Goal: Complete application form

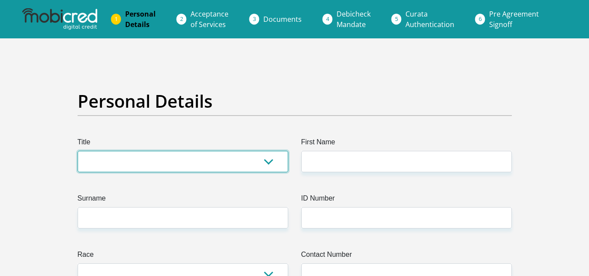
click at [270, 159] on select "Mr Ms Mrs Dr Other" at bounding box center [183, 161] width 211 height 21
select select "Mr"
click at [78, 151] on select "Mr Ms Mrs Dr Other" at bounding box center [183, 161] width 211 height 21
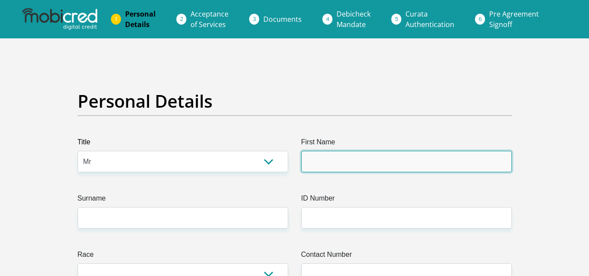
click at [324, 167] on input "First Name" at bounding box center [406, 161] width 211 height 21
type input "relebohile"
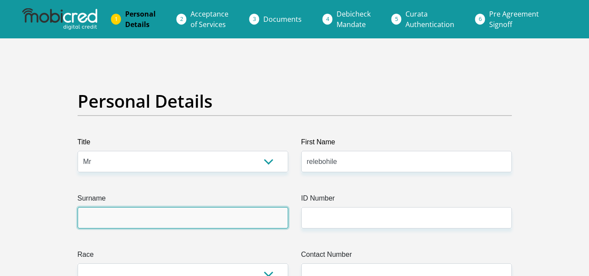
type input "makhele"
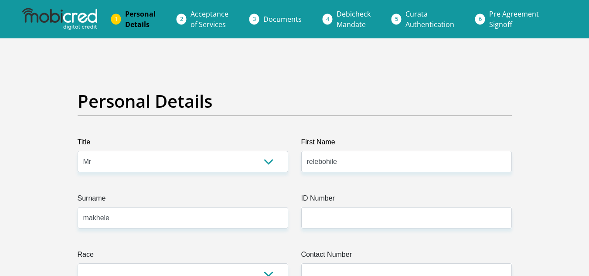
select select "ZAF"
type input "6299 Hops close, summerfields estate"
type input "pretoria"
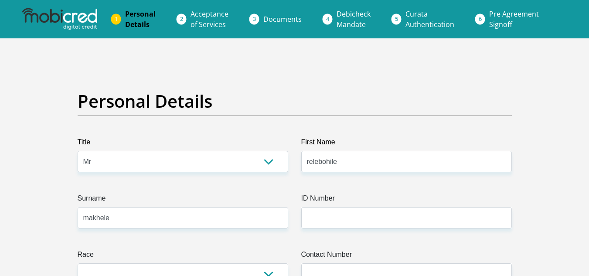
type input "0157"
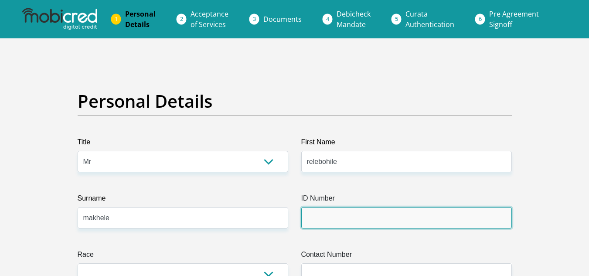
click at [329, 220] on input "ID Number" at bounding box center [406, 217] width 211 height 21
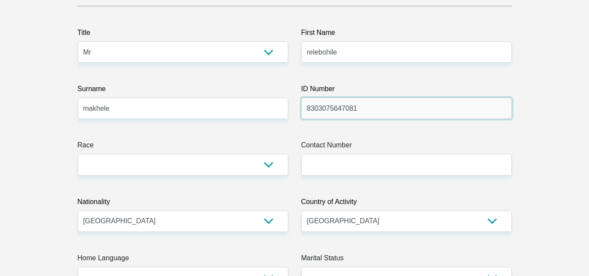
scroll to position [131, 0]
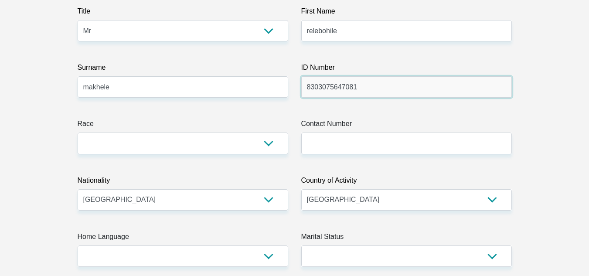
type input "8303075647081"
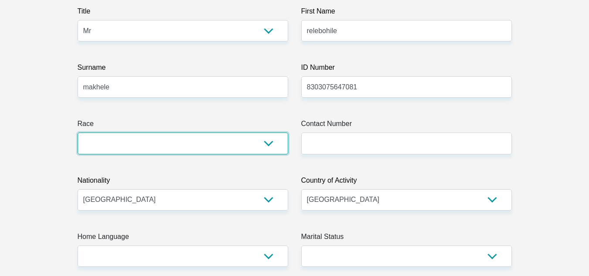
click at [216, 144] on select "Black Coloured Indian White Other" at bounding box center [183, 143] width 211 height 21
select select "1"
click at [78, 133] on select "Black Coloured Indian White Other" at bounding box center [183, 143] width 211 height 21
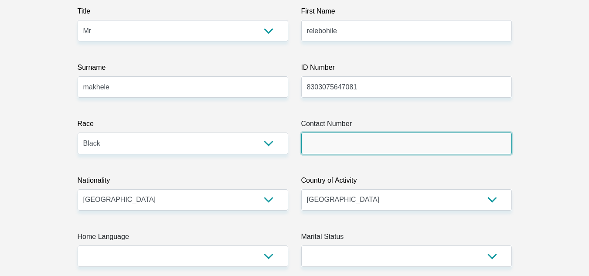
click at [315, 147] on input "Contact Number" at bounding box center [406, 143] width 211 height 21
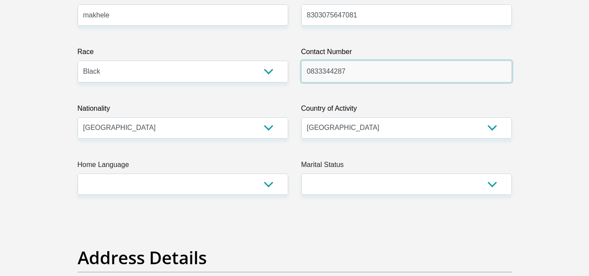
scroll to position [218, 0]
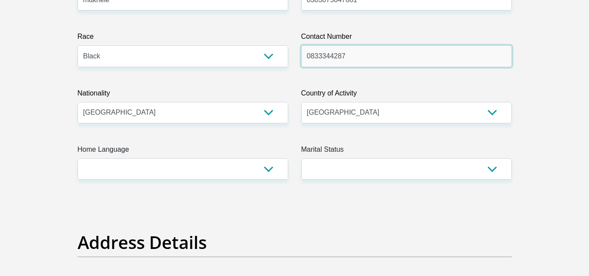
type input "0833344287"
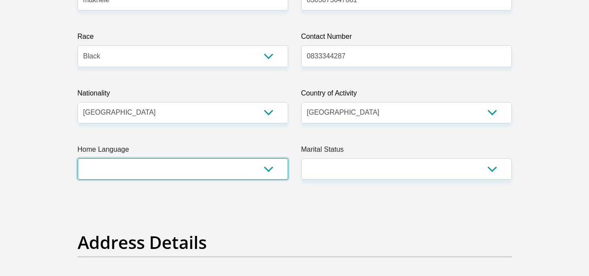
click at [259, 176] on select "Afrikaans English Sepedi South Ndebele Southern Sotho Swati Tsonga Tswana Venda…" at bounding box center [183, 168] width 211 height 21
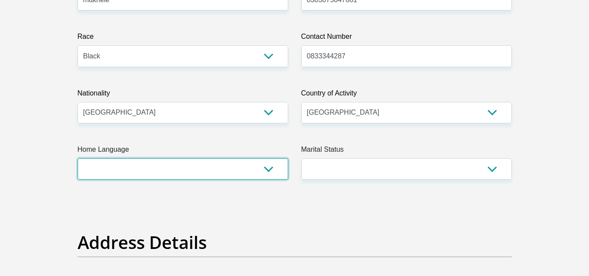
drag, startPoint x: 240, startPoint y: 174, endPoint x: 225, endPoint y: 178, distance: 15.8
click at [240, 174] on select "Afrikaans English Sepedi South Ndebele Southern Sotho Swati Tsonga Tswana Venda…" at bounding box center [183, 168] width 211 height 21
select select "sot"
click at [78, 158] on select "Afrikaans English Sepedi South Ndebele Southern Sotho Swati Tsonga Tswana Venda…" at bounding box center [183, 168] width 211 height 21
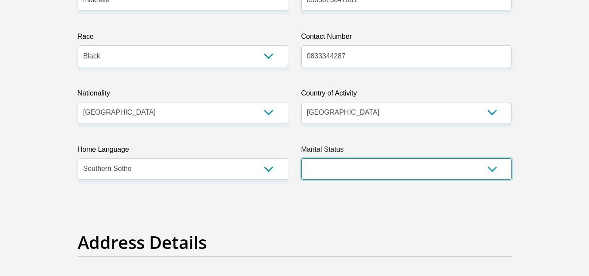
click at [325, 171] on select "Married ANC Single Divorced Widowed Married COP or Customary Law" at bounding box center [406, 168] width 211 height 21
select select "1"
click at [301, 158] on select "Married ANC Single Divorced Widowed Married COP or Customary Law" at bounding box center [406, 168] width 211 height 21
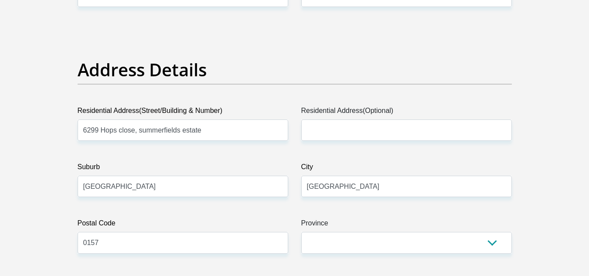
scroll to position [393, 0]
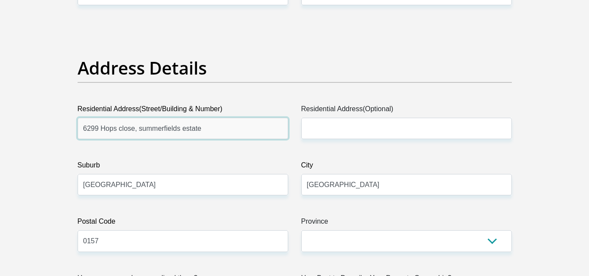
drag, startPoint x: 96, startPoint y: 126, endPoint x: 48, endPoint y: 131, distance: 48.6
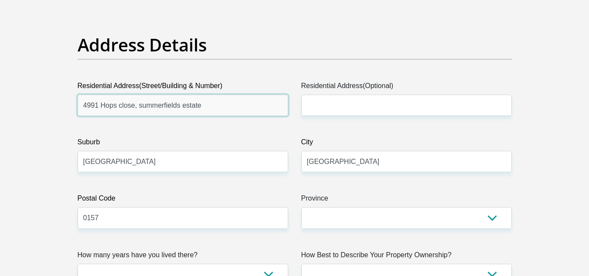
scroll to position [436, 0]
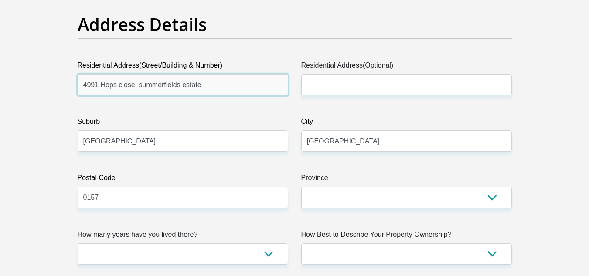
type input "4991 Hops close, summerfields estate"
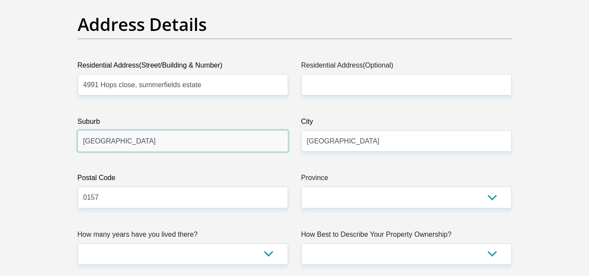
drag, startPoint x: 113, startPoint y: 143, endPoint x: 44, endPoint y: 139, distance: 69.5
type input "kosmosdal"
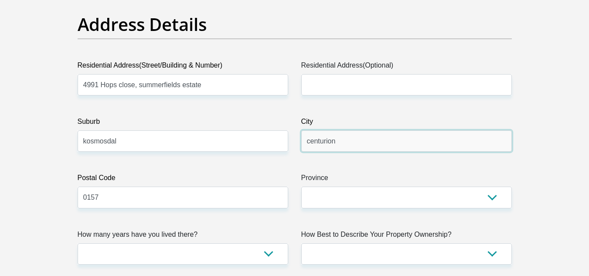
type input "centurion"
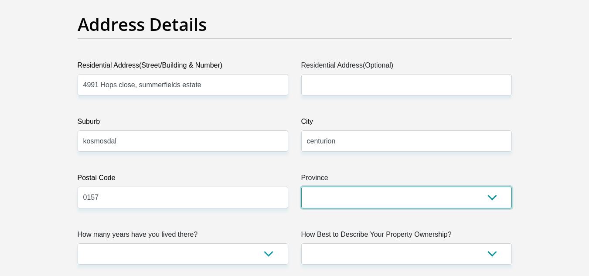
click at [341, 189] on select "Eastern Cape Free State Gauteng KwaZulu-Natal Limpopo Mpumalanga Northern Cape …" at bounding box center [406, 197] width 211 height 21
select select "Gauteng"
click at [301, 187] on select "Eastern Cape Free State Gauteng KwaZulu-Natal Limpopo Mpumalanga Northern Cape …" at bounding box center [406, 197] width 211 height 21
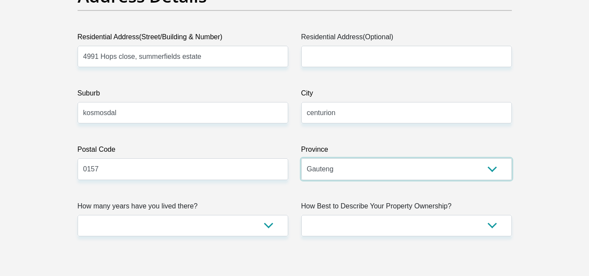
scroll to position [523, 0]
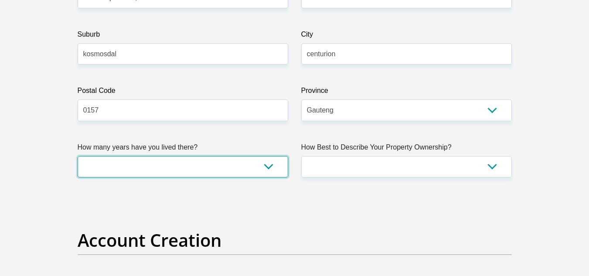
click at [271, 169] on select "less than 1 year 1-3 years 3-5 years 5+ years" at bounding box center [183, 166] width 211 height 21
select select "5"
click at [78, 156] on select "less than 1 year 1-3 years 3-5 years 5+ years" at bounding box center [183, 166] width 211 height 21
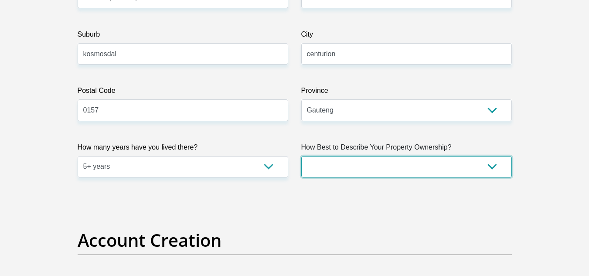
click at [348, 162] on select "Owned Rented Family Owned Company Dwelling" at bounding box center [406, 166] width 211 height 21
select select "Owned"
click at [301, 156] on select "Owned Rented Family Owned Company Dwelling" at bounding box center [406, 166] width 211 height 21
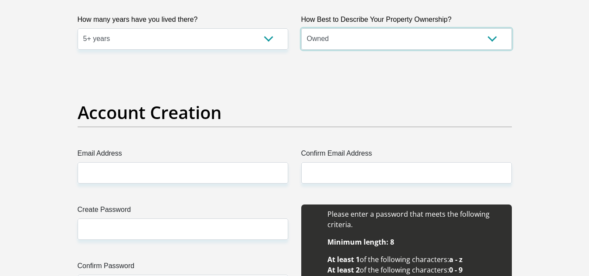
scroll to position [654, 0]
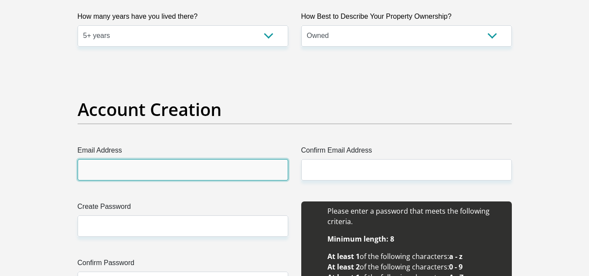
click at [226, 171] on input "Email Address" at bounding box center [183, 169] width 211 height 21
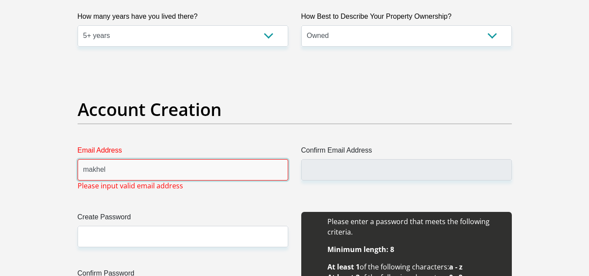
type input "makheler@caa.co.za"
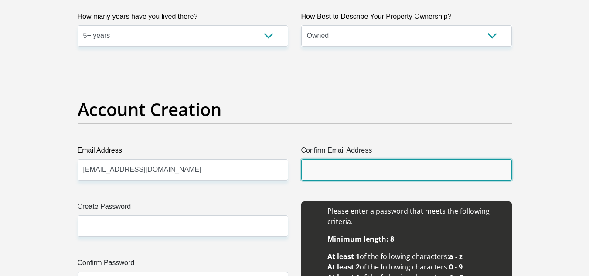
click at [352, 175] on input "Confirm Email Address" at bounding box center [406, 169] width 211 height 21
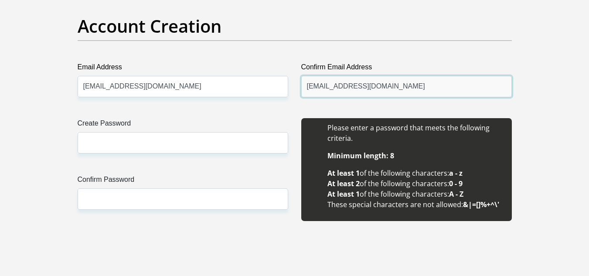
scroll to position [741, 0]
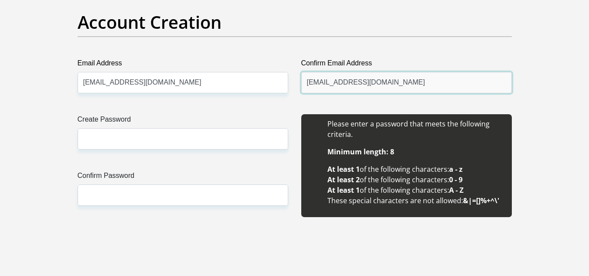
type input "makheler@caa.co.za"
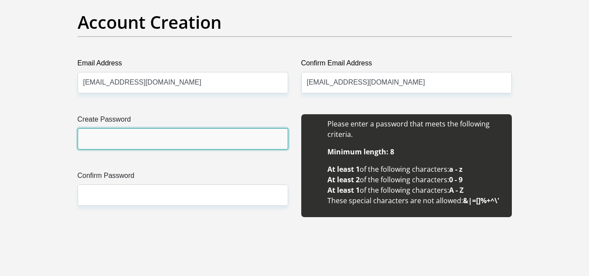
click at [229, 135] on input "Create Password" at bounding box center [183, 138] width 211 height 21
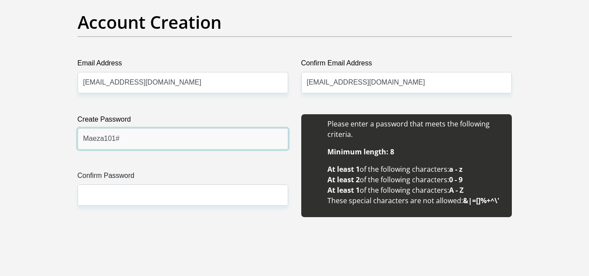
type input "Maeza101#"
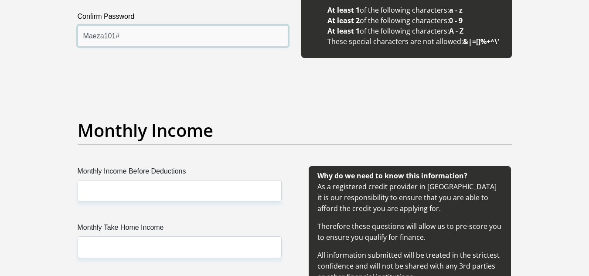
scroll to position [916, 0]
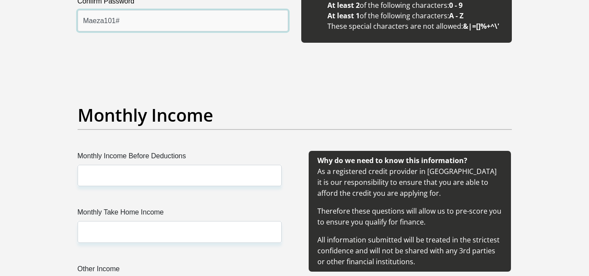
type input "Maeza101#"
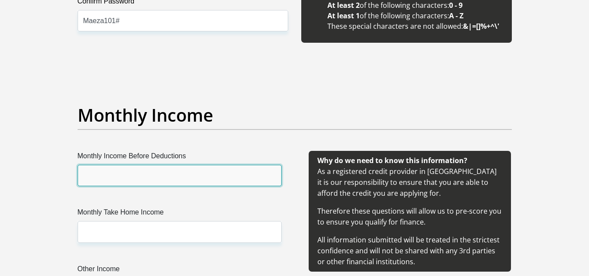
click at [180, 180] on input "Monthly Income Before Deductions" at bounding box center [180, 175] width 204 height 21
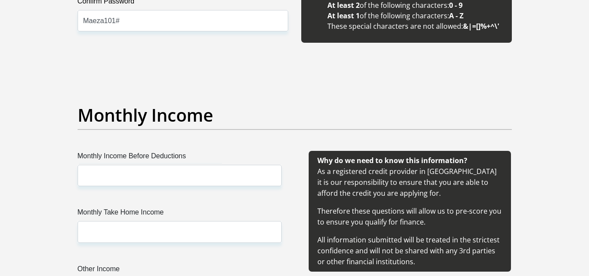
click at [205, 162] on label "Monthly Income Before Deductions" at bounding box center [180, 158] width 204 height 14
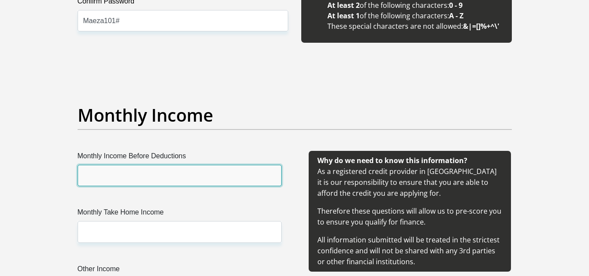
click at [205, 165] on input "Monthly Income Before Deductions" at bounding box center [180, 175] width 204 height 21
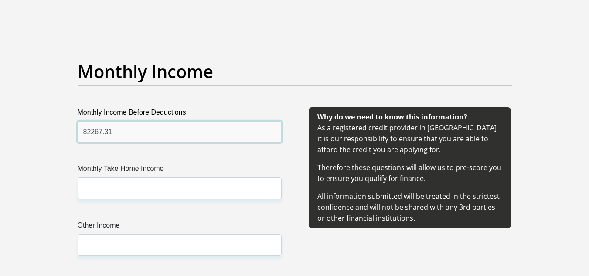
scroll to position [1003, 0]
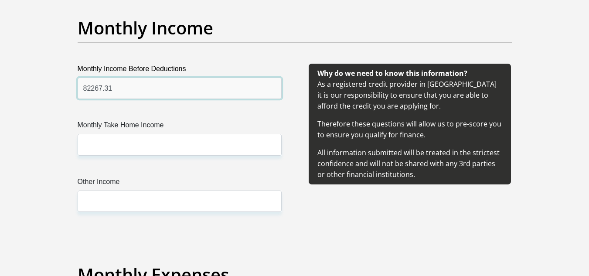
type input "82267.31"
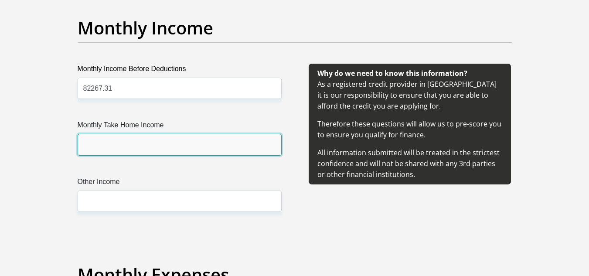
click at [161, 144] on input "Monthly Take Home Income" at bounding box center [180, 144] width 204 height 21
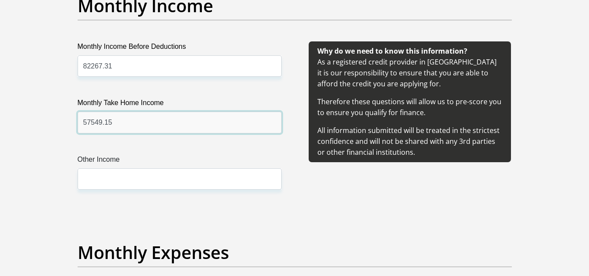
scroll to position [1047, 0]
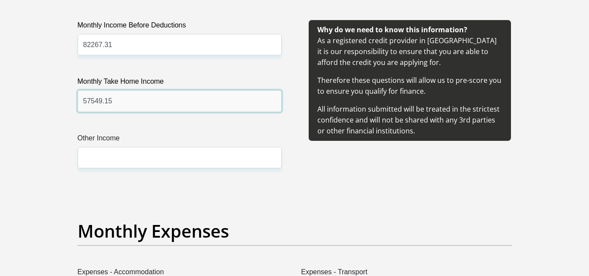
type input "57549.15"
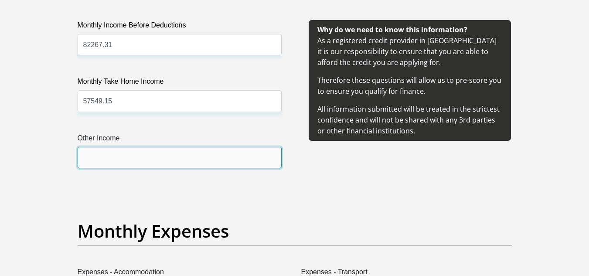
click at [157, 157] on input "Other Income" at bounding box center [180, 157] width 204 height 21
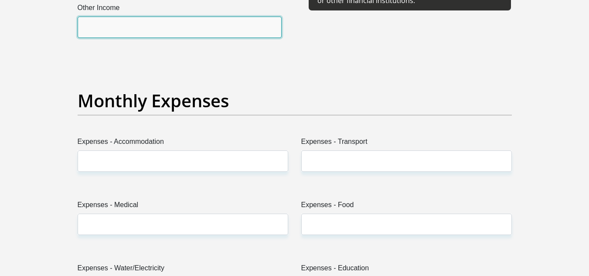
scroll to position [1178, 0]
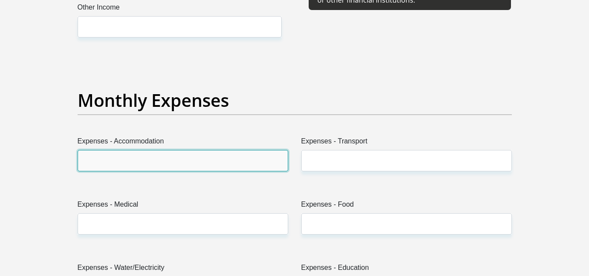
click at [157, 158] on input "Expenses - Accommodation" at bounding box center [183, 160] width 211 height 21
click at [121, 169] on input "Expenses - Accommodation" at bounding box center [183, 160] width 211 height 21
type input "6000"
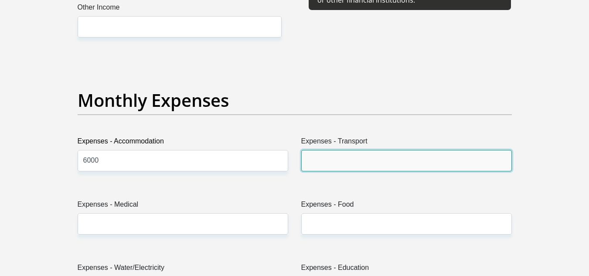
click at [334, 158] on input "Expenses - Transport" at bounding box center [406, 160] width 211 height 21
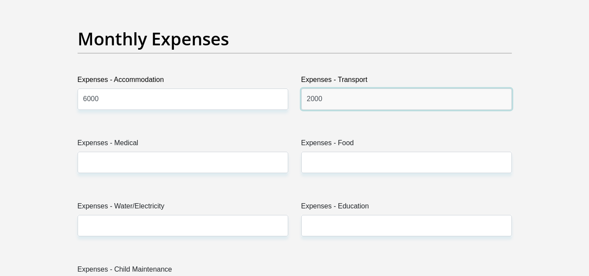
scroll to position [1265, 0]
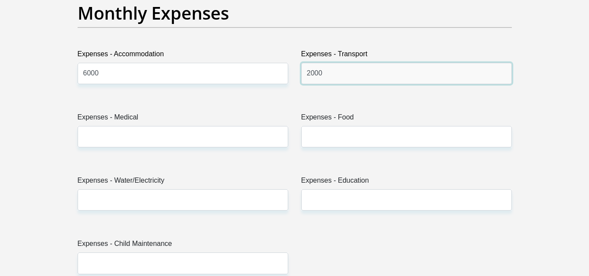
type input "2000"
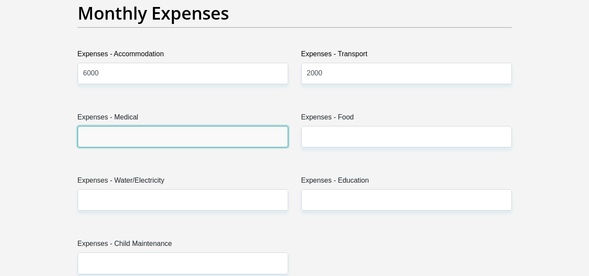
click at [242, 140] on input "Expenses - Medical" at bounding box center [183, 136] width 211 height 21
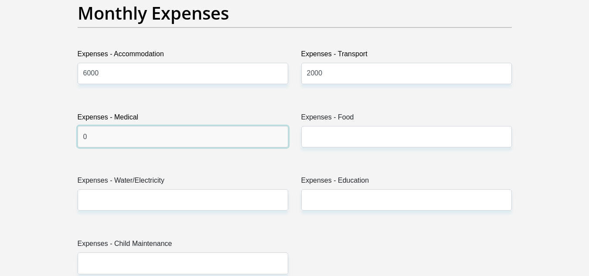
type input "0"
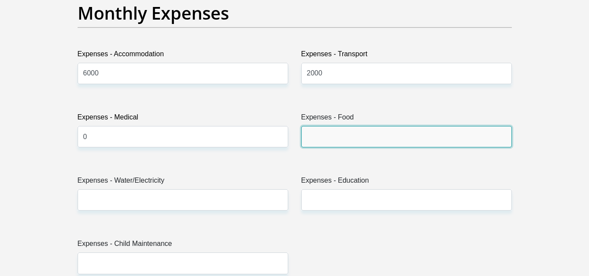
click at [345, 137] on input "Expenses - Food" at bounding box center [406, 136] width 211 height 21
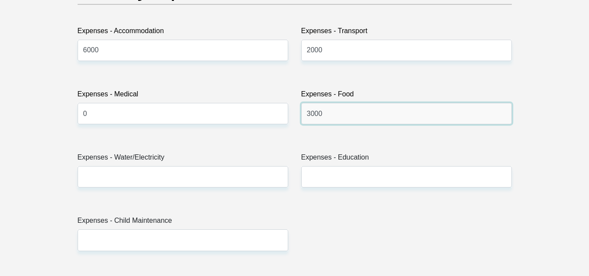
scroll to position [1309, 0]
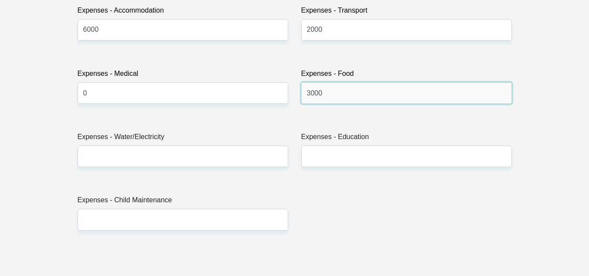
type input "3000"
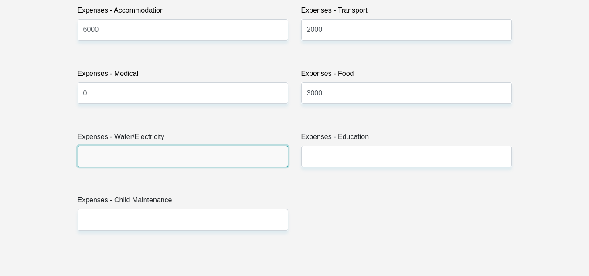
click at [229, 159] on input "Expenses - Water/Electricity" at bounding box center [183, 156] width 211 height 21
type input "2000"
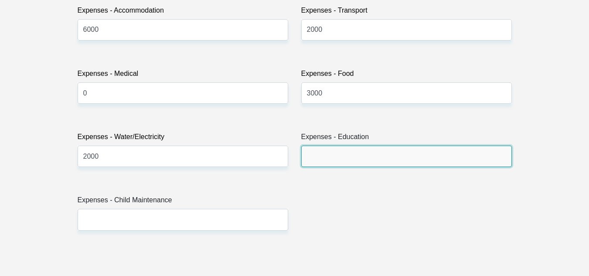
click at [321, 159] on input "Expenses - Education" at bounding box center [406, 156] width 211 height 21
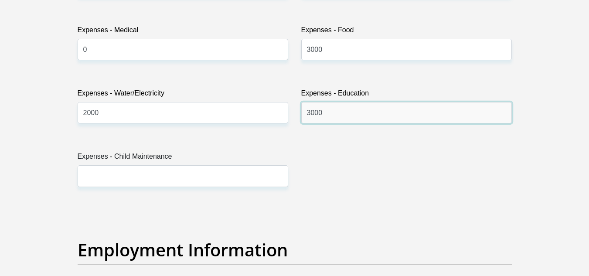
scroll to position [1396, 0]
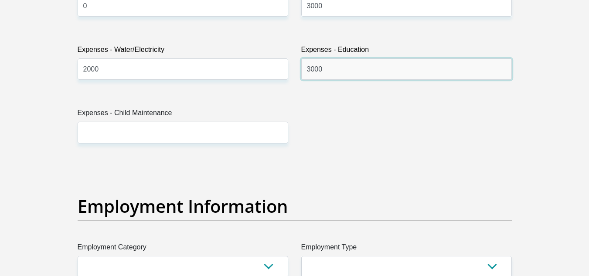
type input "3000"
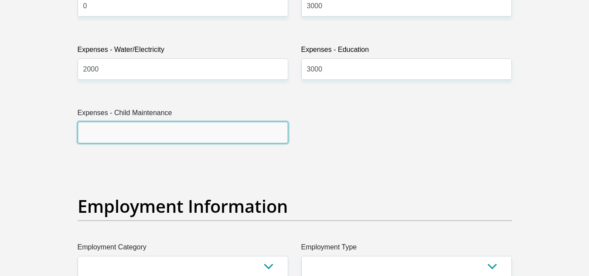
click at [229, 128] on input "Expenses - Child Maintenance" at bounding box center [183, 132] width 211 height 21
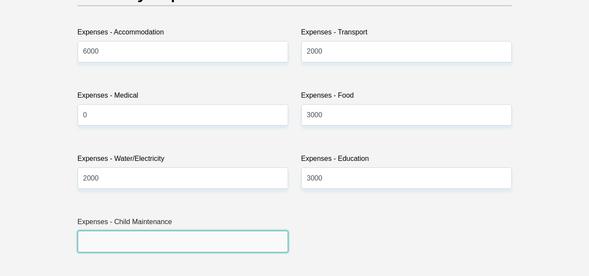
scroll to position [1265, 0]
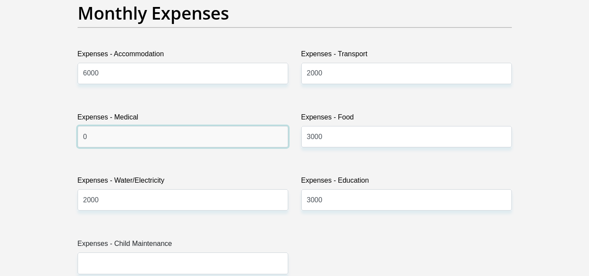
click at [183, 131] on input "0" at bounding box center [183, 136] width 211 height 21
type input "0"
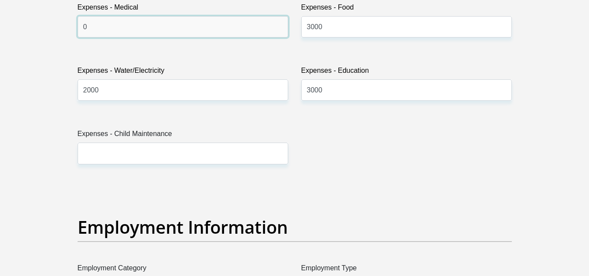
scroll to position [1396, 0]
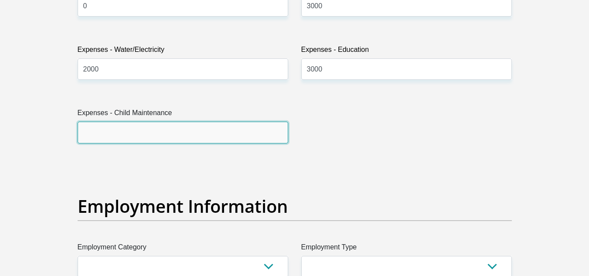
click at [208, 140] on input "Expenses - Child Maintenance" at bounding box center [183, 132] width 211 height 21
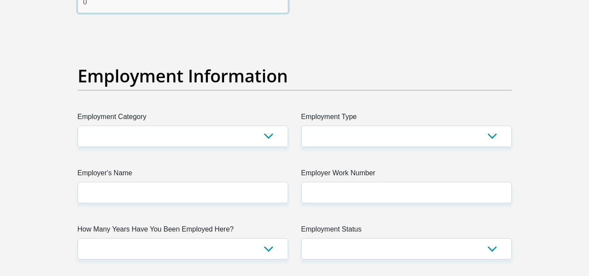
scroll to position [1527, 0]
type input "0"
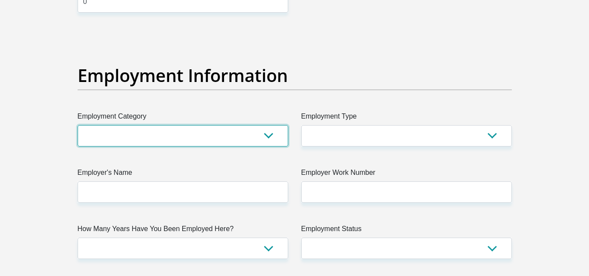
click at [263, 128] on select "AGRICULTURE ALCOHOL & TOBACCO CONSTRUCTION MATERIALS METALLURGY EQUIPMENT FOR R…" at bounding box center [183, 135] width 211 height 21
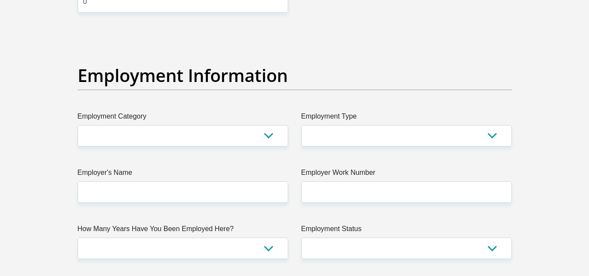
click at [325, 94] on div "Employment Information" at bounding box center [295, 88] width 448 height 46
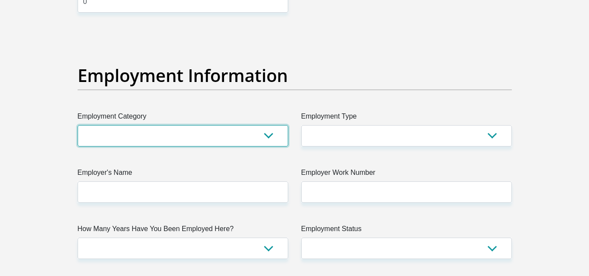
click at [269, 139] on select "AGRICULTURE ALCOHOL & TOBACCO CONSTRUCTION MATERIALS METALLURGY EQUIPMENT FOR R…" at bounding box center [183, 135] width 211 height 21
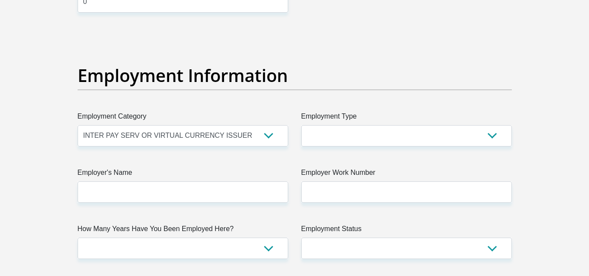
click at [357, 71] on h2 "Employment Information" at bounding box center [295, 75] width 434 height 21
click at [265, 133] on select "AGRICULTURE ALCOHOL & TOBACCO CONSTRUCTION MATERIALS METALLURGY EQUIPMENT FOR R…" at bounding box center [183, 135] width 211 height 21
select select "71"
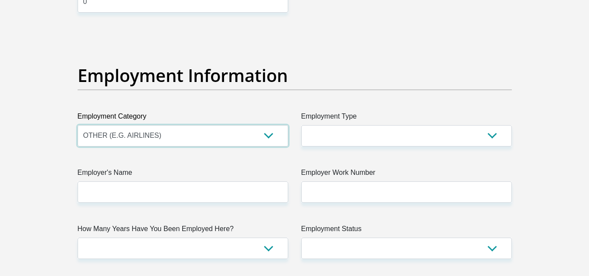
click at [78, 125] on select "AGRICULTURE ALCOHOL & TOBACCO CONSTRUCTION MATERIALS METALLURGY EQUIPMENT FOR R…" at bounding box center [183, 135] width 211 height 21
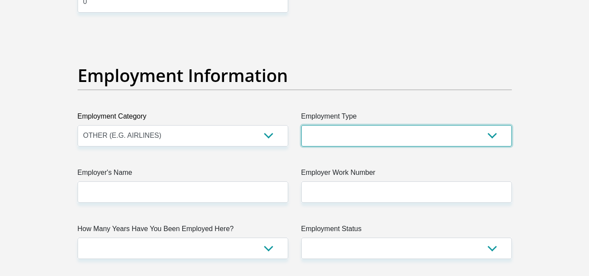
click at [368, 135] on select "College/Lecturer Craft Seller Creative Driver Executive Farmer Forces - Non Com…" at bounding box center [406, 135] width 211 height 21
select select "Licenced Professional"
click at [301, 125] on select "College/Lecturer Craft Seller Creative Driver Executive Farmer Forces - Non Com…" at bounding box center [406, 135] width 211 height 21
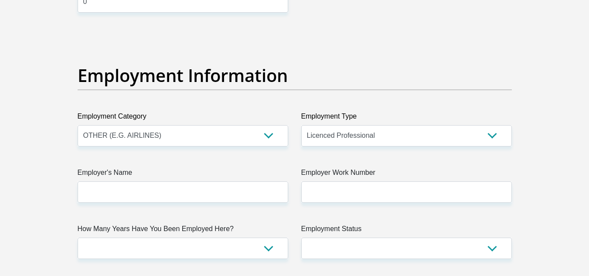
click at [383, 168] on label "Employer Work Number" at bounding box center [406, 174] width 211 height 14
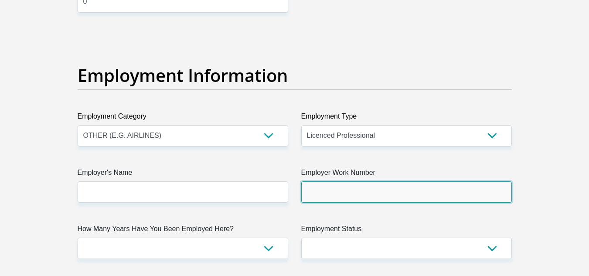
click at [383, 181] on input "Employer Work Number" at bounding box center [406, 191] width 211 height 21
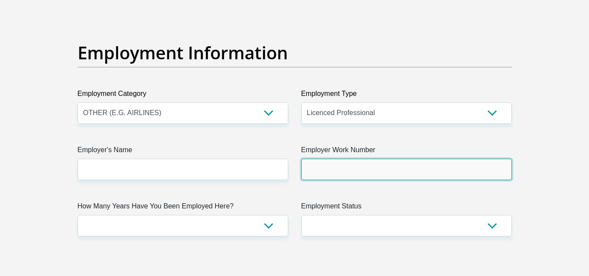
scroll to position [1570, 0]
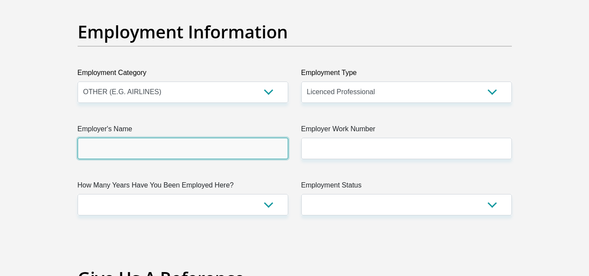
click at [216, 146] on input "Employer's Name" at bounding box center [183, 148] width 211 height 21
type input "S"
type input "SACIVILAVIATIONAU"
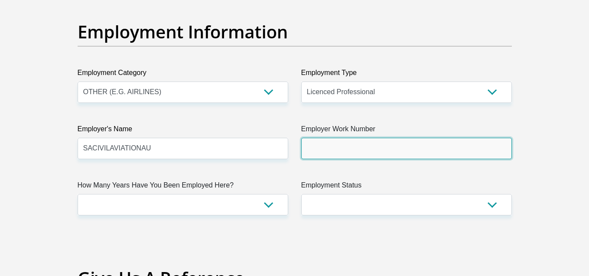
click at [321, 150] on input "Employer Work Number" at bounding box center [406, 148] width 211 height 21
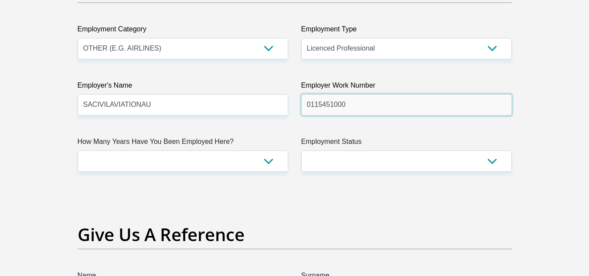
type input "0115451000"
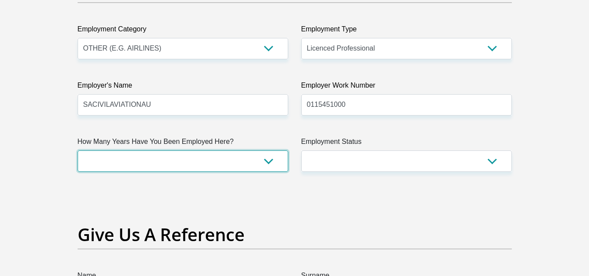
click at [269, 162] on select "less than 1 year 1-3 years 3-5 years 5+ years" at bounding box center [183, 160] width 211 height 21
select select "48"
click at [78, 150] on select "less than 1 year 1-3 years 3-5 years 5+ years" at bounding box center [183, 160] width 211 height 21
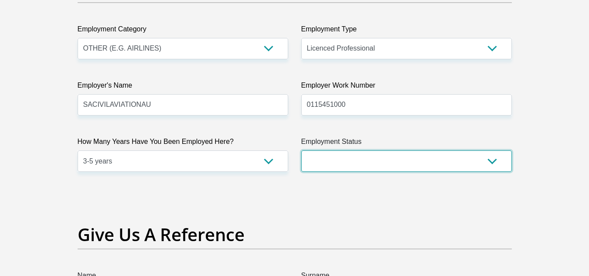
click at [342, 164] on select "Permanent/Full-time Part-time/Casual Contract Worker Self-Employed Housewife Re…" at bounding box center [406, 160] width 211 height 21
select select "1"
click at [301, 150] on select "Permanent/Full-time Part-time/Casual Contract Worker Self-Employed Housewife Re…" at bounding box center [406, 160] width 211 height 21
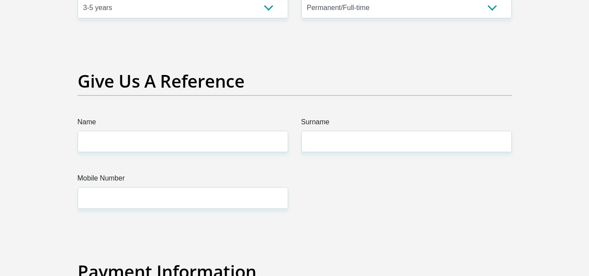
scroll to position [1788, 0]
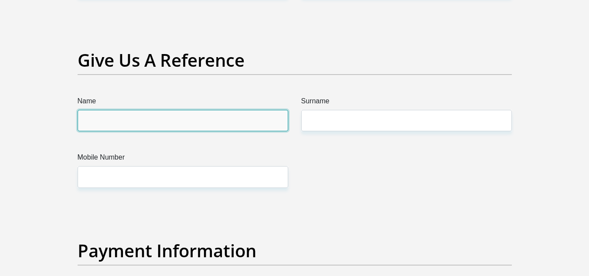
click at [155, 120] on input "Name" at bounding box center [183, 120] width 211 height 21
type input "Boikanyo"
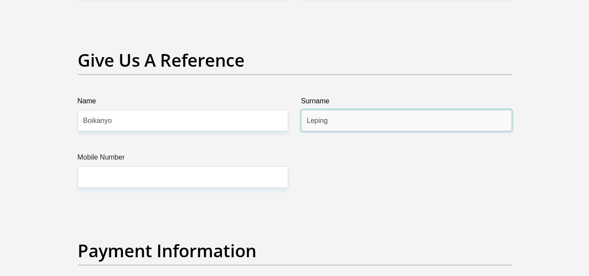
type input "Leping"
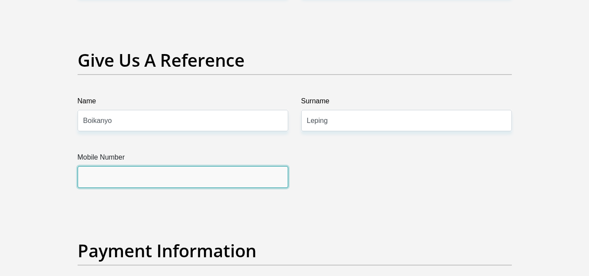
click at [135, 181] on input "Mobile Number" at bounding box center [183, 176] width 211 height 21
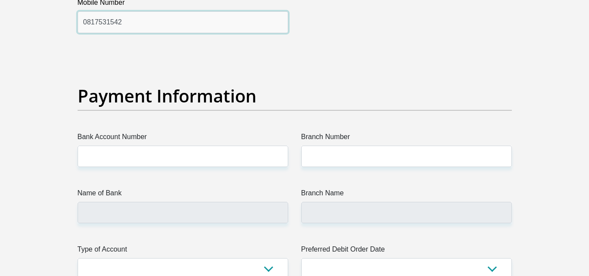
scroll to position [1963, 0]
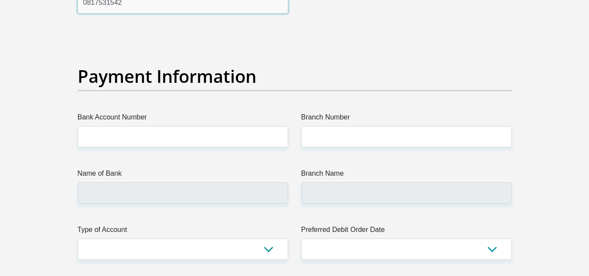
type input "0817531542"
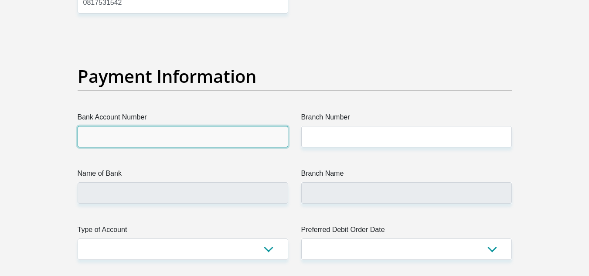
click at [168, 139] on input "Bank Account Number" at bounding box center [183, 136] width 211 height 21
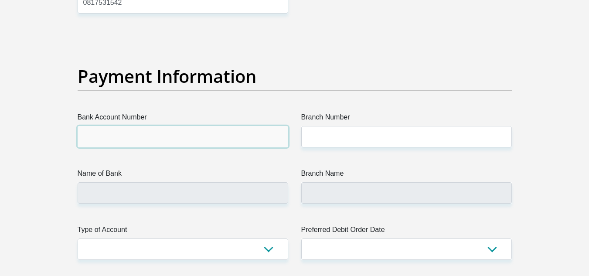
click at [182, 143] on input "Bank Account Number" at bounding box center [183, 136] width 211 height 21
paste input "62813736967"
type input "62813736967"
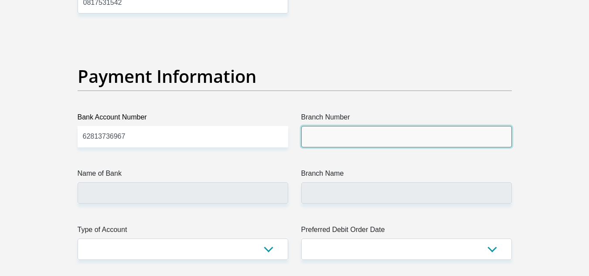
click at [340, 140] on input "Branch Number" at bounding box center [406, 136] width 211 height 21
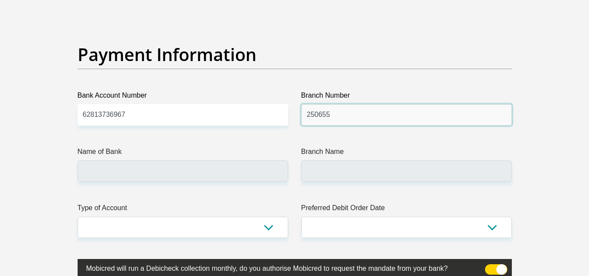
scroll to position [2006, 0]
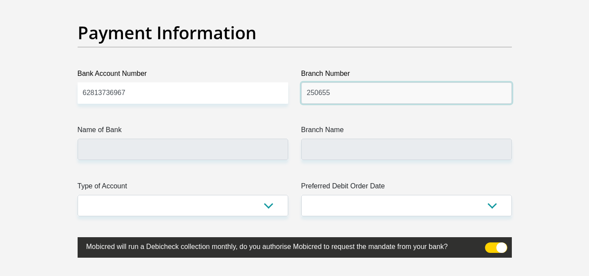
type input "250655"
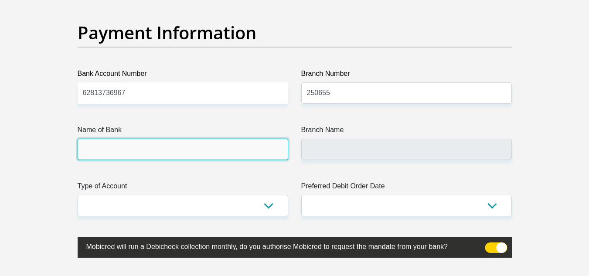
click at [246, 148] on input "Name of Bank" at bounding box center [183, 149] width 211 height 21
type input "FIRSTRAND BANK"
type input "BRANCH 560"
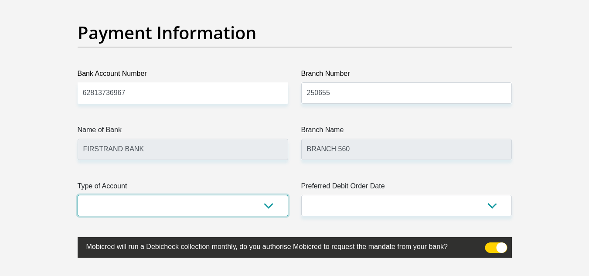
click at [233, 206] on select "Cheque Savings" at bounding box center [183, 205] width 211 height 21
select select "CUR"
click at [78, 195] on select "Cheque Savings" at bounding box center [183, 205] width 211 height 21
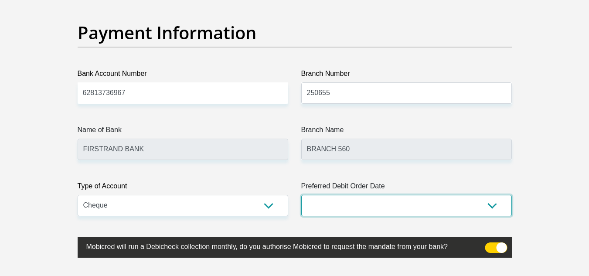
click at [324, 205] on select "1st 2nd 3rd 4th 5th 7th 18th 19th 20th 21st 22nd 23rd 24th 25th 26th 27th 28th …" at bounding box center [406, 205] width 211 height 21
select select "25"
click at [301, 195] on select "1st 2nd 3rd 4th 5th 7th 18th 19th 20th 21st 22nd 23rd 24th 25th 26th 27th 28th …" at bounding box center [406, 205] width 211 height 21
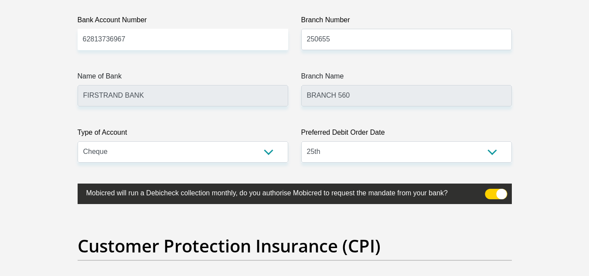
scroll to position [2094, 0]
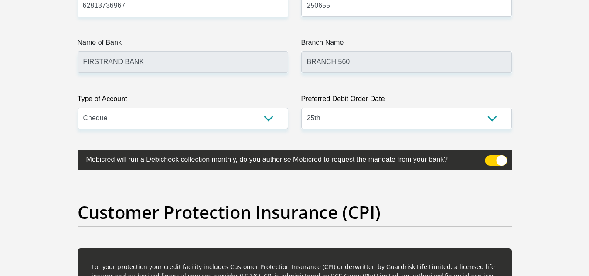
click at [492, 161] on span at bounding box center [496, 160] width 22 height 10
click at [490, 157] on input "checkbox" at bounding box center [490, 157] width 0 height 0
click at [498, 160] on span at bounding box center [496, 160] width 22 height 10
click at [490, 157] on input "checkbox" at bounding box center [490, 157] width 0 height 0
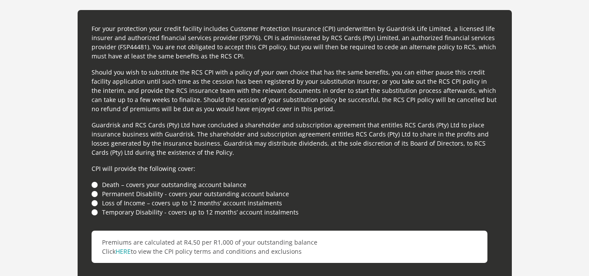
scroll to position [2312, 0]
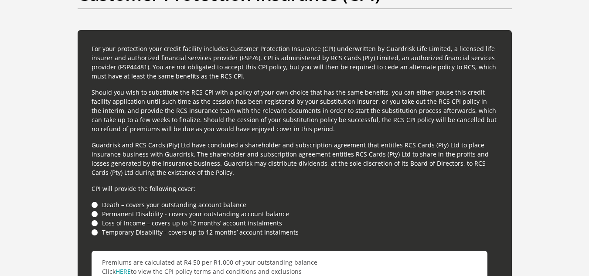
click at [96, 224] on li "Loss of Income – covers up to 12 months’ account instalments" at bounding box center [295, 223] width 407 height 9
click at [95, 221] on li "Loss of Income – covers up to 12 months’ account instalments" at bounding box center [295, 223] width 407 height 9
click at [93, 215] on li "Permanent Disability - covers your outstanding account balance" at bounding box center [295, 213] width 407 height 9
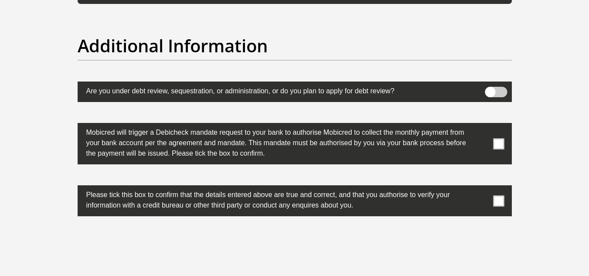
scroll to position [2704, 0]
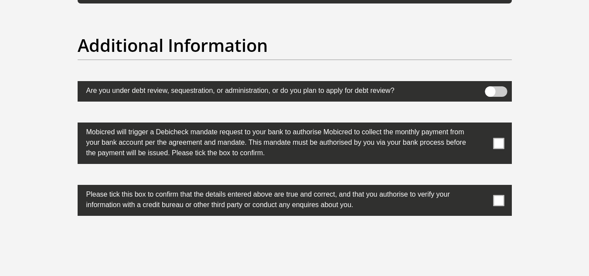
click at [501, 144] on span at bounding box center [498, 143] width 11 height 11
click at [482, 125] on input "checkbox" at bounding box center [482, 125] width 0 height 0
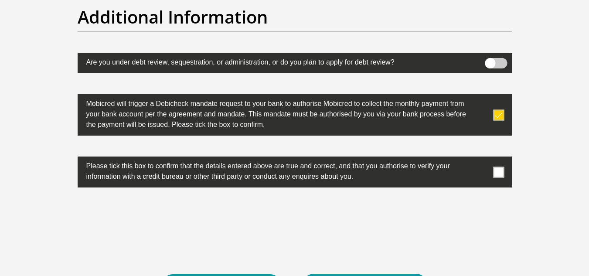
scroll to position [2748, 0]
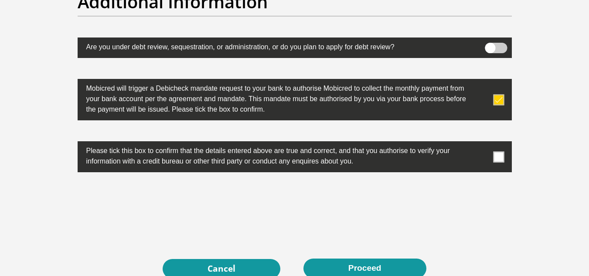
click at [500, 159] on span at bounding box center [498, 156] width 11 height 11
click at [482, 144] on input "checkbox" at bounding box center [482, 144] width 0 height 0
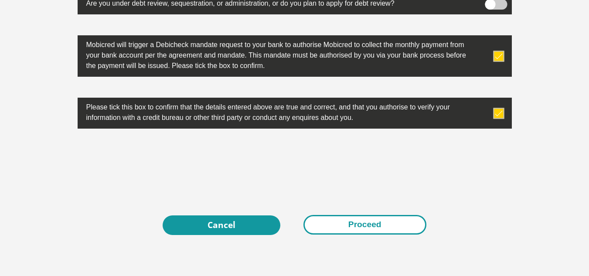
click at [372, 232] on button "Proceed" at bounding box center [365, 225] width 123 height 20
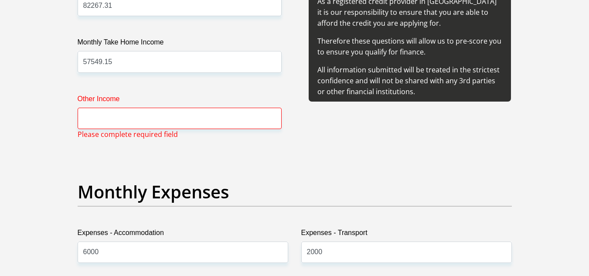
scroll to position [1084, 0]
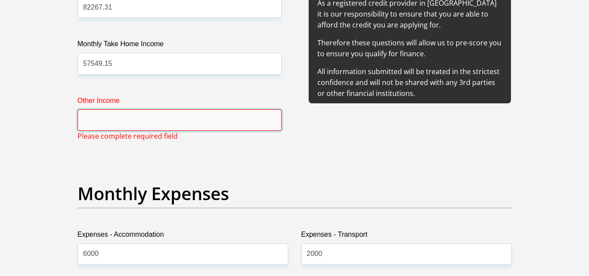
click at [199, 121] on input "Other Income" at bounding box center [180, 119] width 204 height 21
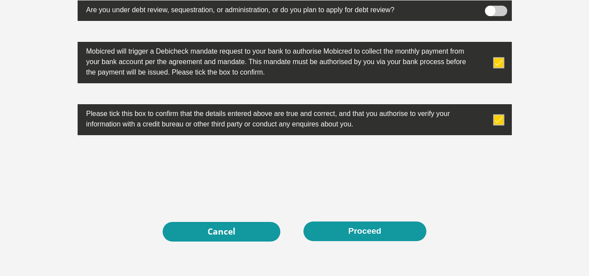
scroll to position [2785, 0]
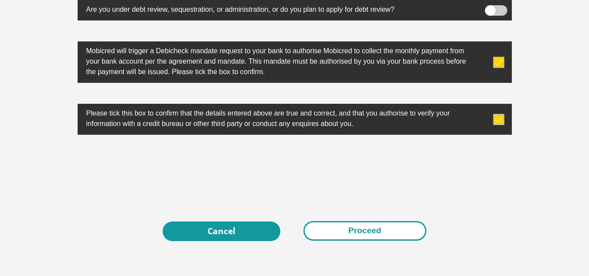
type input "0"
click at [357, 233] on button "Proceed" at bounding box center [365, 231] width 123 height 20
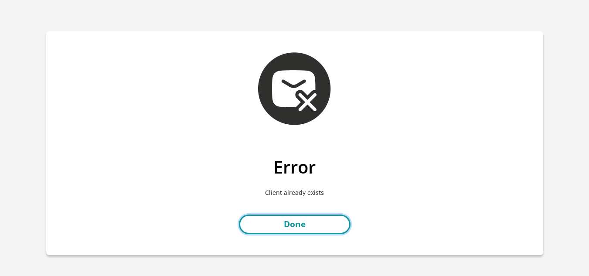
click at [301, 220] on link "Done" at bounding box center [295, 225] width 112 height 20
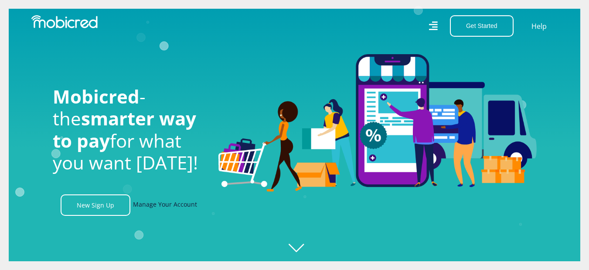
scroll to position [0, 1119]
click at [167, 208] on link "Manage Your Account" at bounding box center [165, 204] width 64 height 21
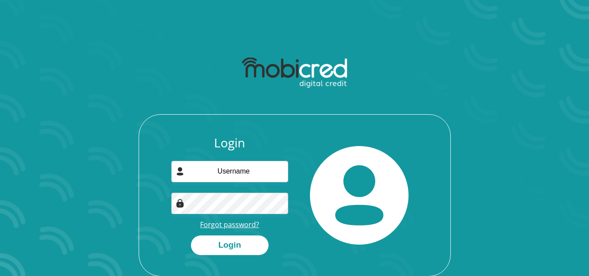
click at [226, 224] on link "Forgot password?" at bounding box center [229, 225] width 59 height 10
click at [235, 173] on input "email" at bounding box center [229, 171] width 117 height 21
click at [137, 184] on div "Login Forgot password? Login" at bounding box center [295, 164] width 468 height 224
click at [220, 226] on link "Forgot password?" at bounding box center [229, 225] width 59 height 10
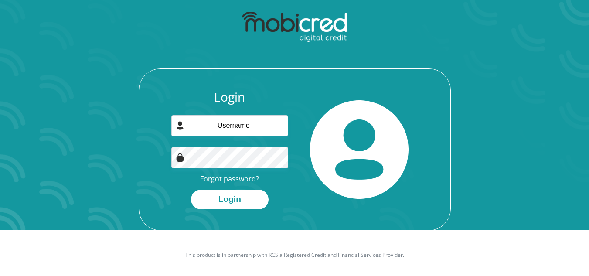
scroll to position [50, 0]
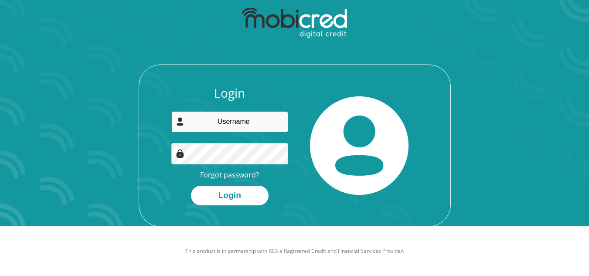
click at [246, 120] on input "email" at bounding box center [229, 121] width 117 height 21
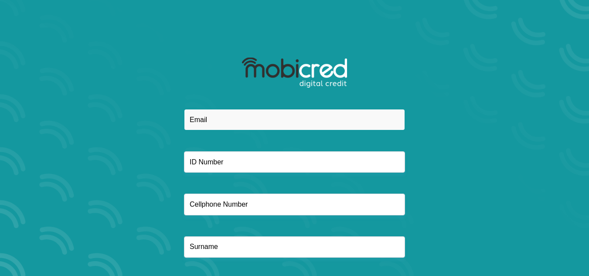
click at [249, 120] on input "email" at bounding box center [294, 119] width 221 height 21
type input "[EMAIL_ADDRESS][DOMAIN_NAME]"
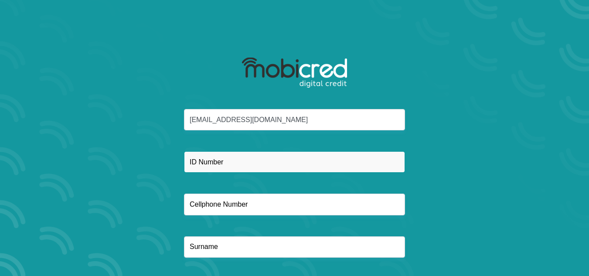
click at [223, 159] on input "text" at bounding box center [294, 161] width 221 height 21
type input "8303075647081"
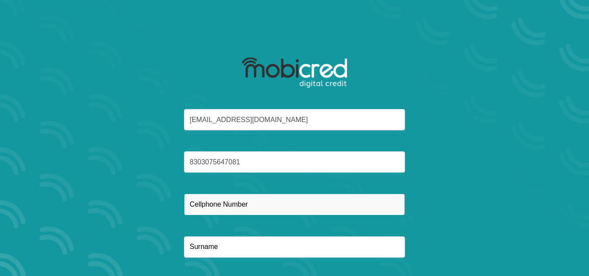
click at [200, 203] on input "text" at bounding box center [294, 204] width 221 height 21
type input "0833344287"
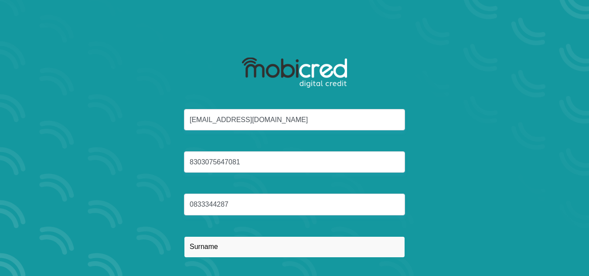
type input "Makhele"
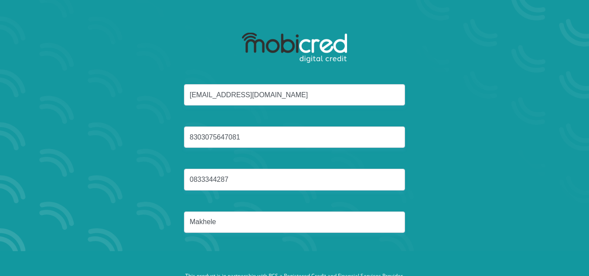
scroll to position [50, 0]
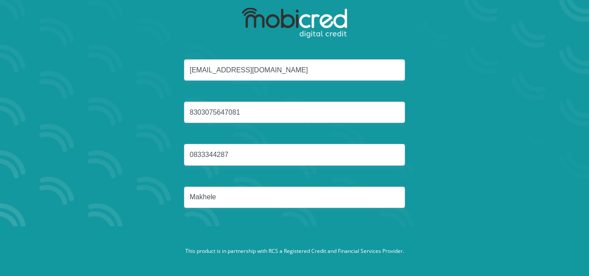
click at [326, 228] on footer "This product is in partnership with RCS a Registered Credit and Financial Servi…" at bounding box center [294, 251] width 589 height 50
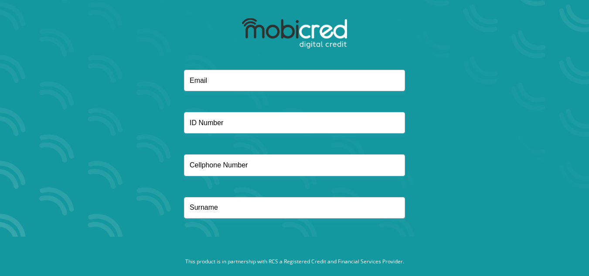
scroll to position [44, 0]
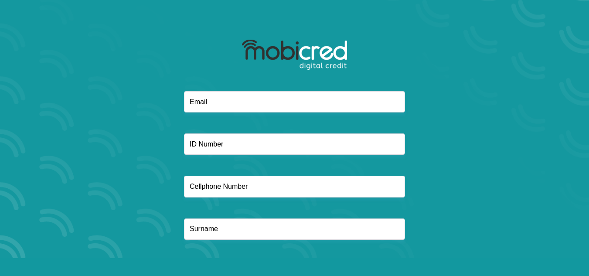
scroll to position [50, 0]
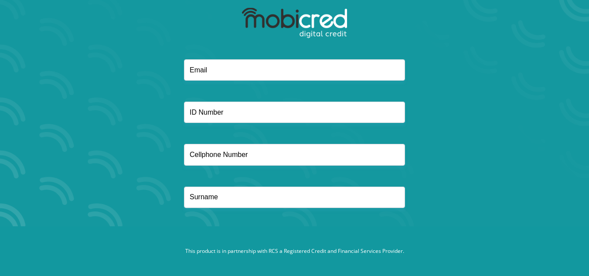
click at [317, 227] on footer "This product is in partnership with RCS a Registered Credit and Financial Servi…" at bounding box center [294, 251] width 589 height 50
